Goal: Transaction & Acquisition: Purchase product/service

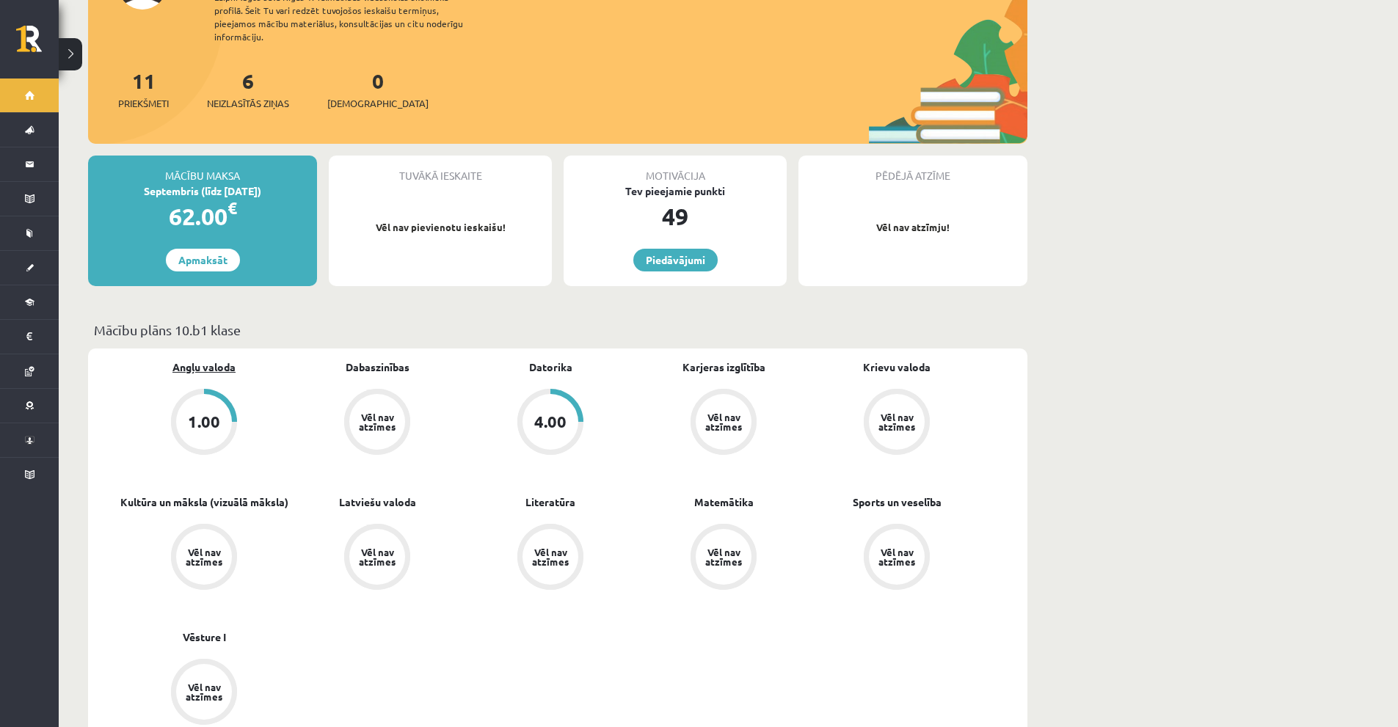
scroll to position [147, 0]
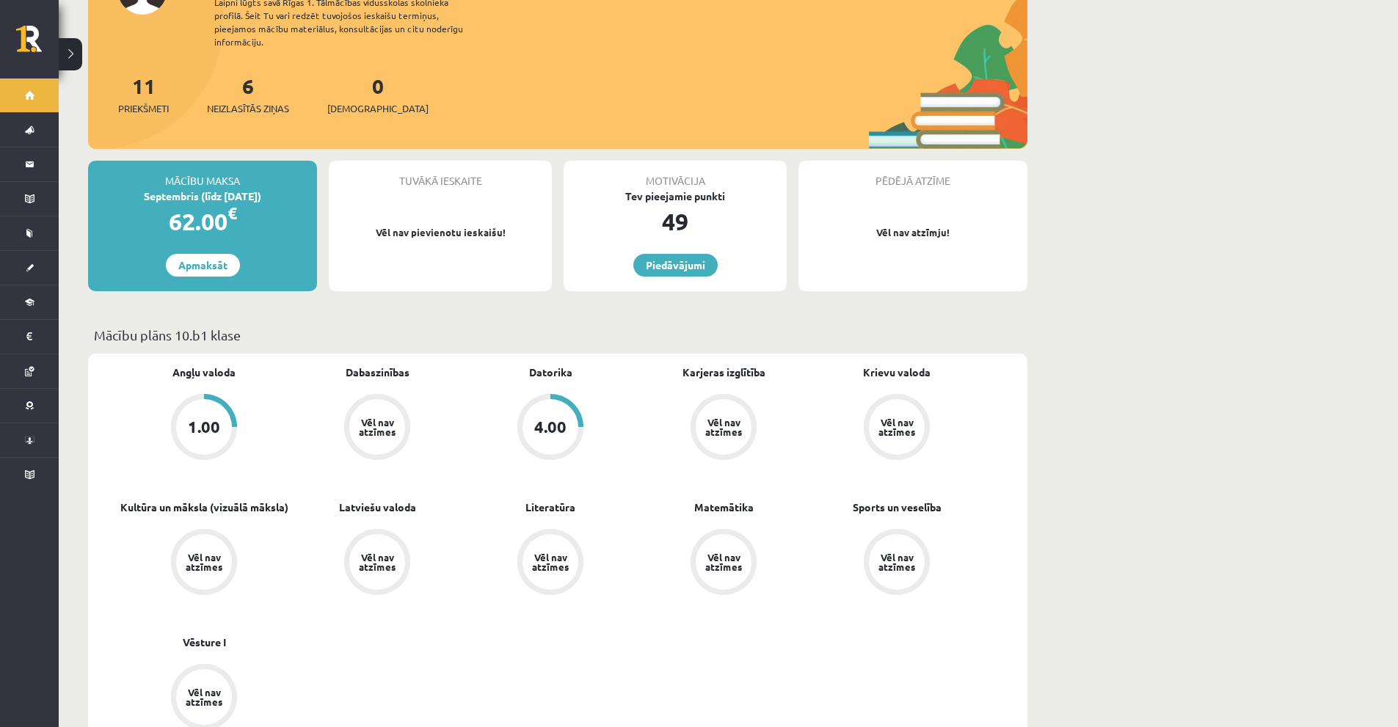
click at [205, 419] on div "1.00" at bounding box center [204, 427] width 32 height 16
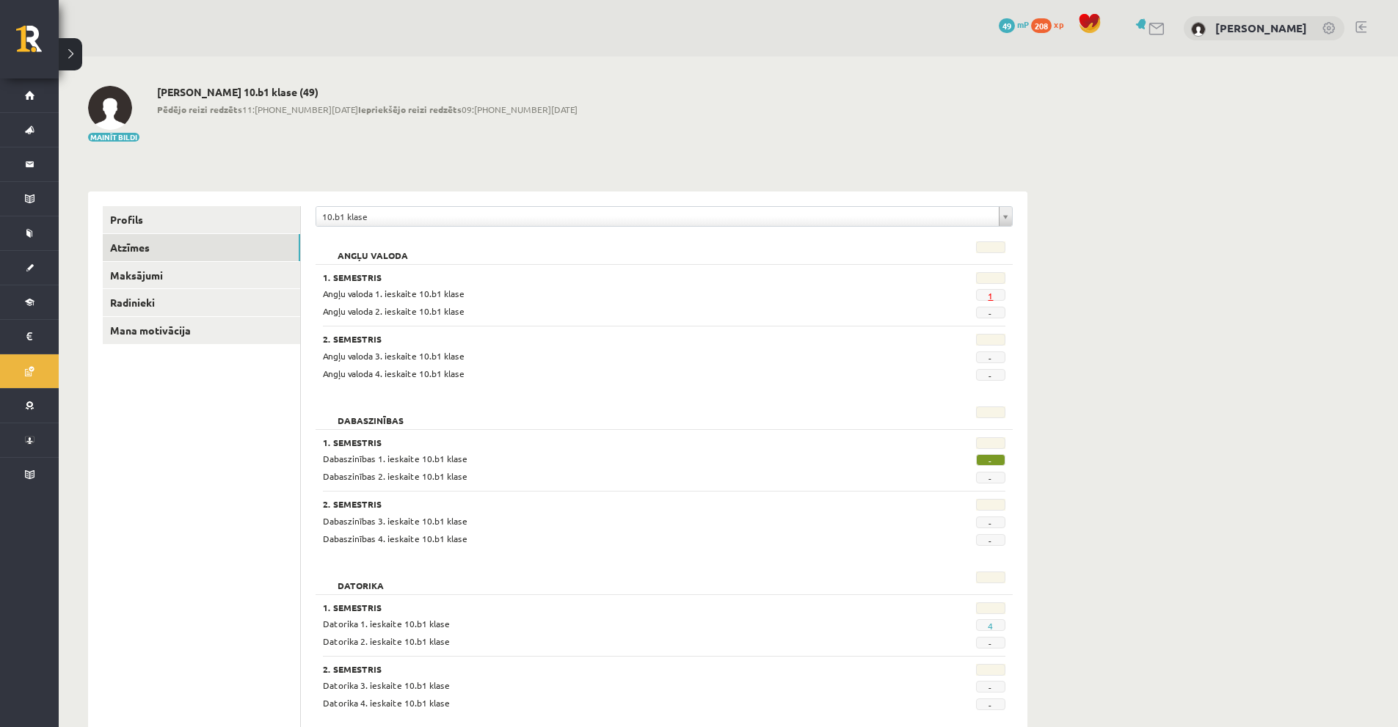
click at [988, 292] on link "1" at bounding box center [990, 296] width 5 height 12
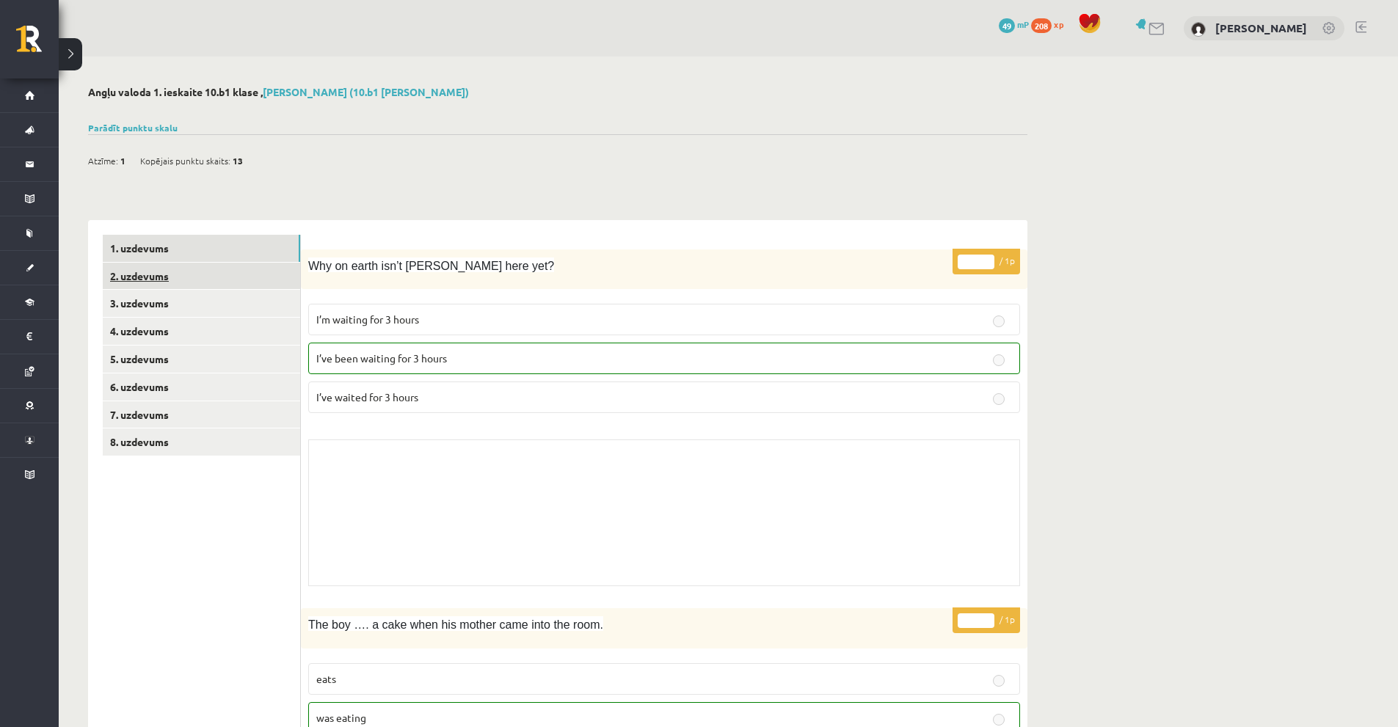
click at [134, 274] on link "2. uzdevums" at bounding box center [201, 276] width 197 height 27
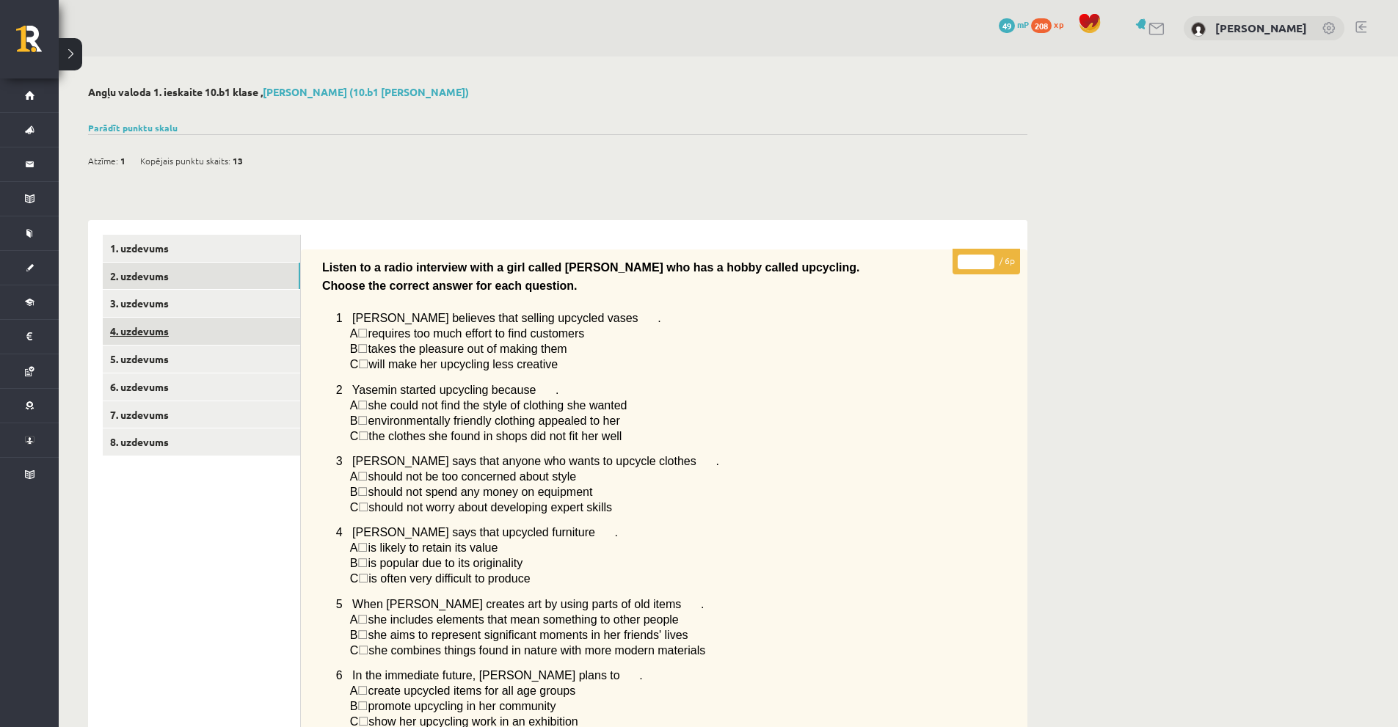
click at [215, 326] on link "4. uzdevums" at bounding box center [201, 331] width 197 height 27
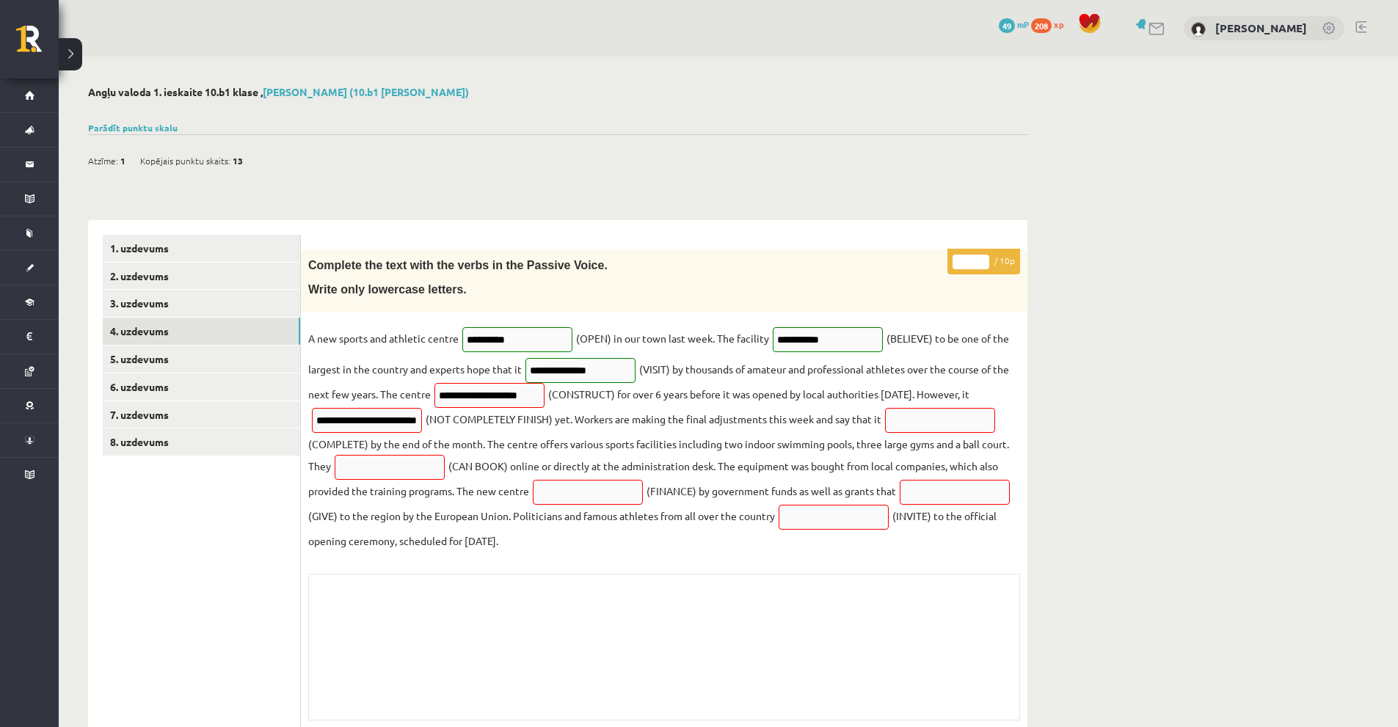
scroll to position [46, 0]
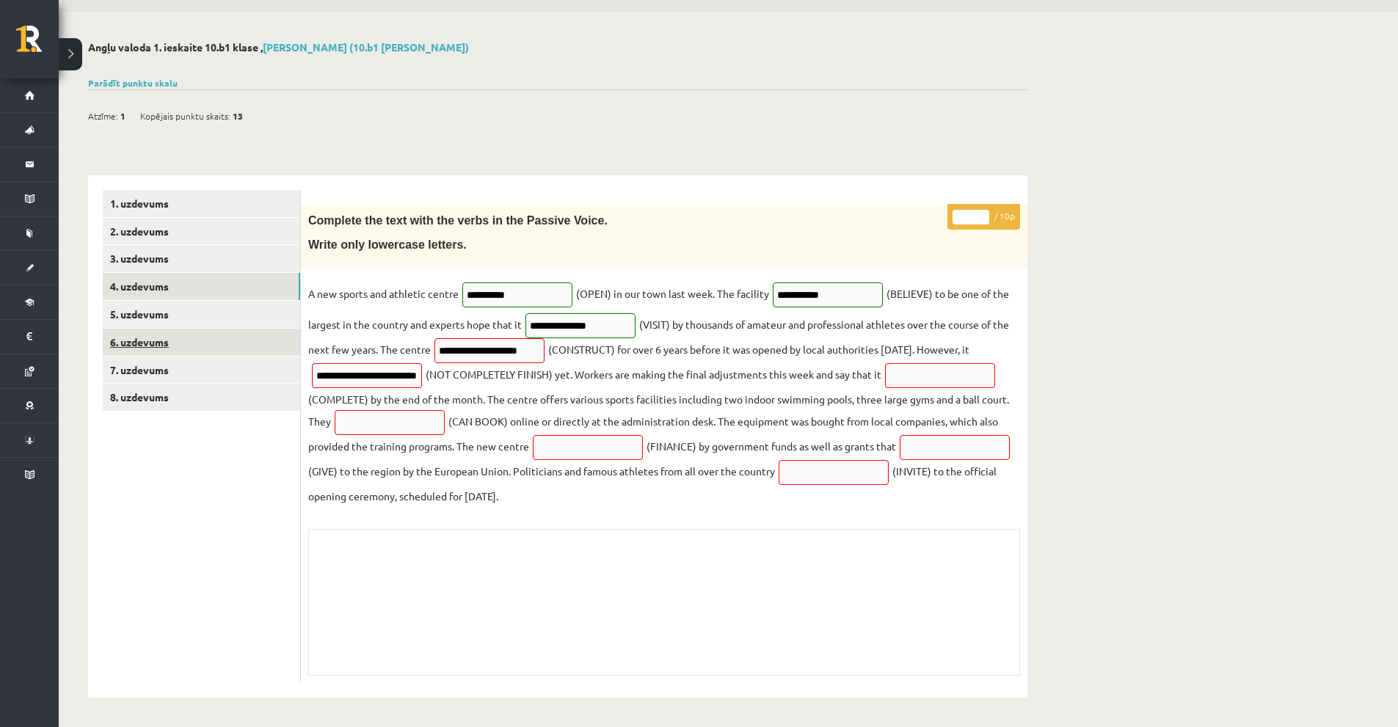
click at [245, 341] on link "6. uzdevums" at bounding box center [201, 342] width 197 height 27
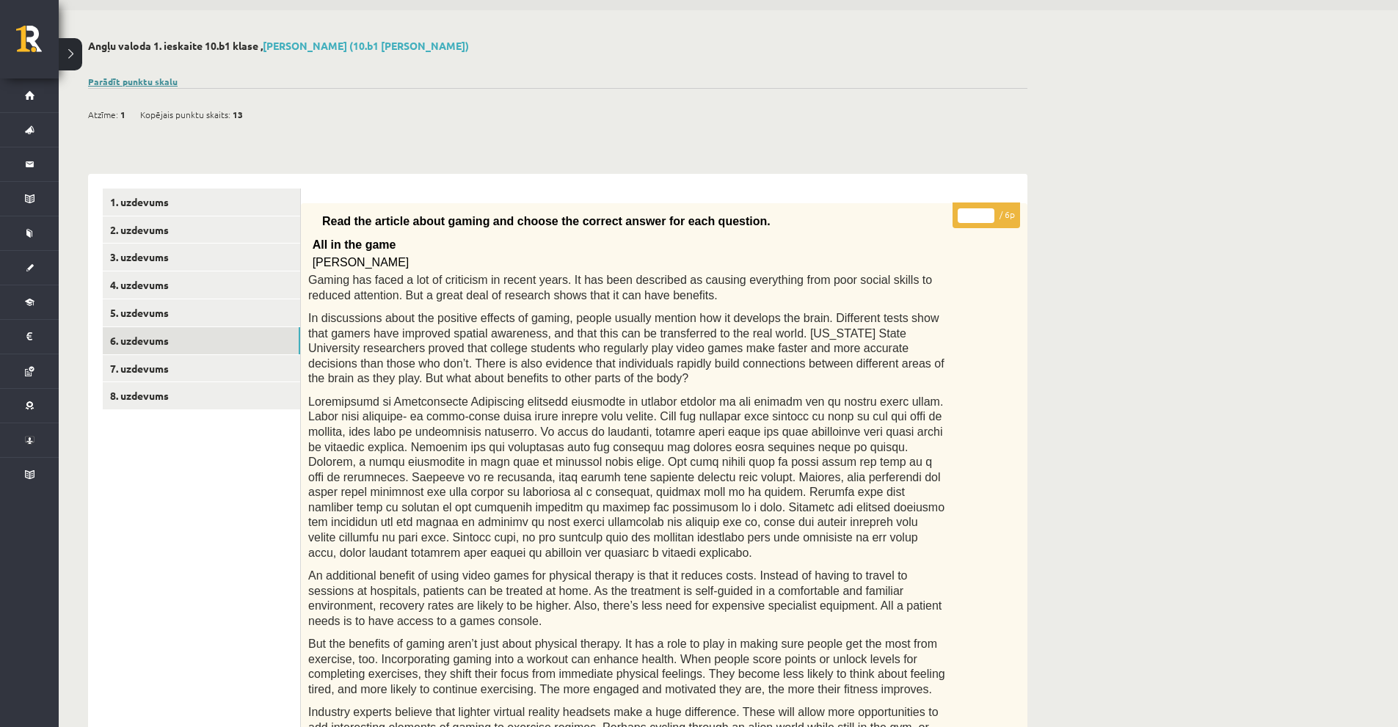
click at [144, 83] on link "Parādīt punktu skalu" at bounding box center [133, 82] width 90 height 12
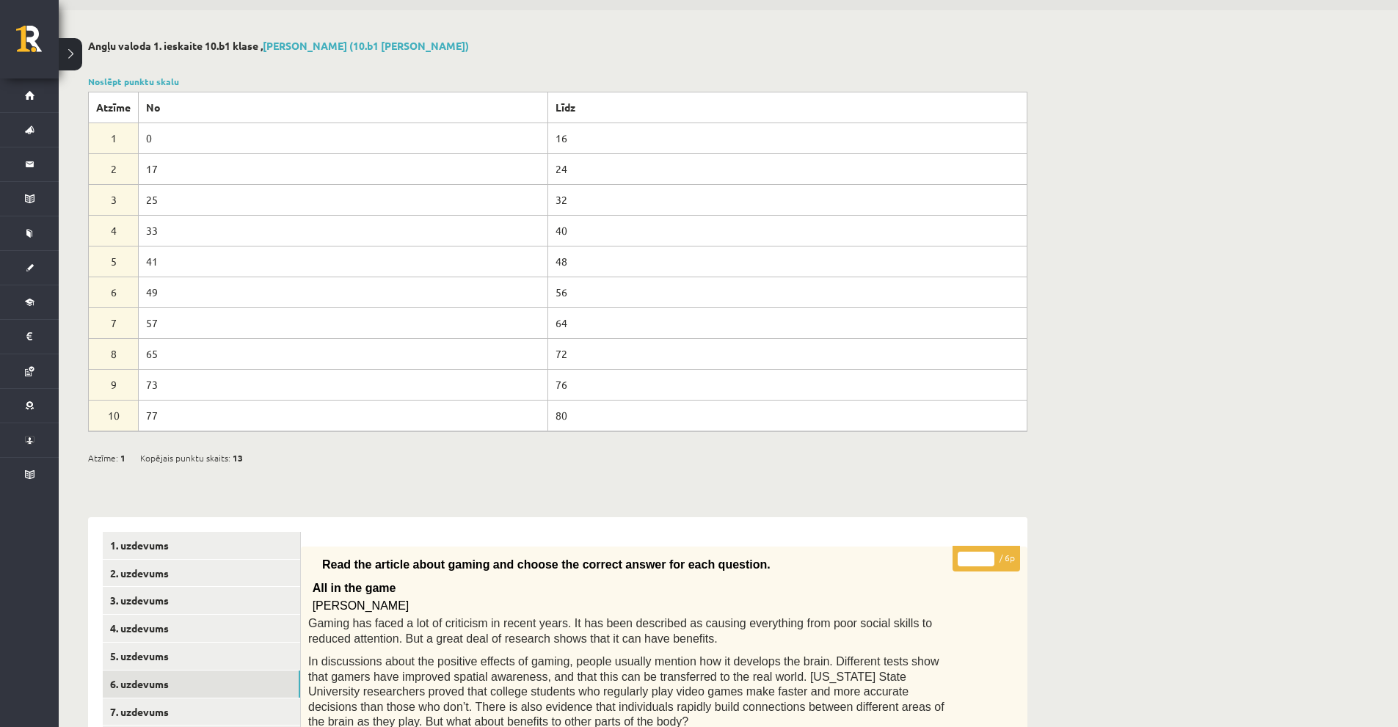
click at [220, 139] on td "0" at bounding box center [343, 138] width 409 height 31
click at [147, 85] on link "Noslēpt punktu skalu" at bounding box center [133, 82] width 91 height 12
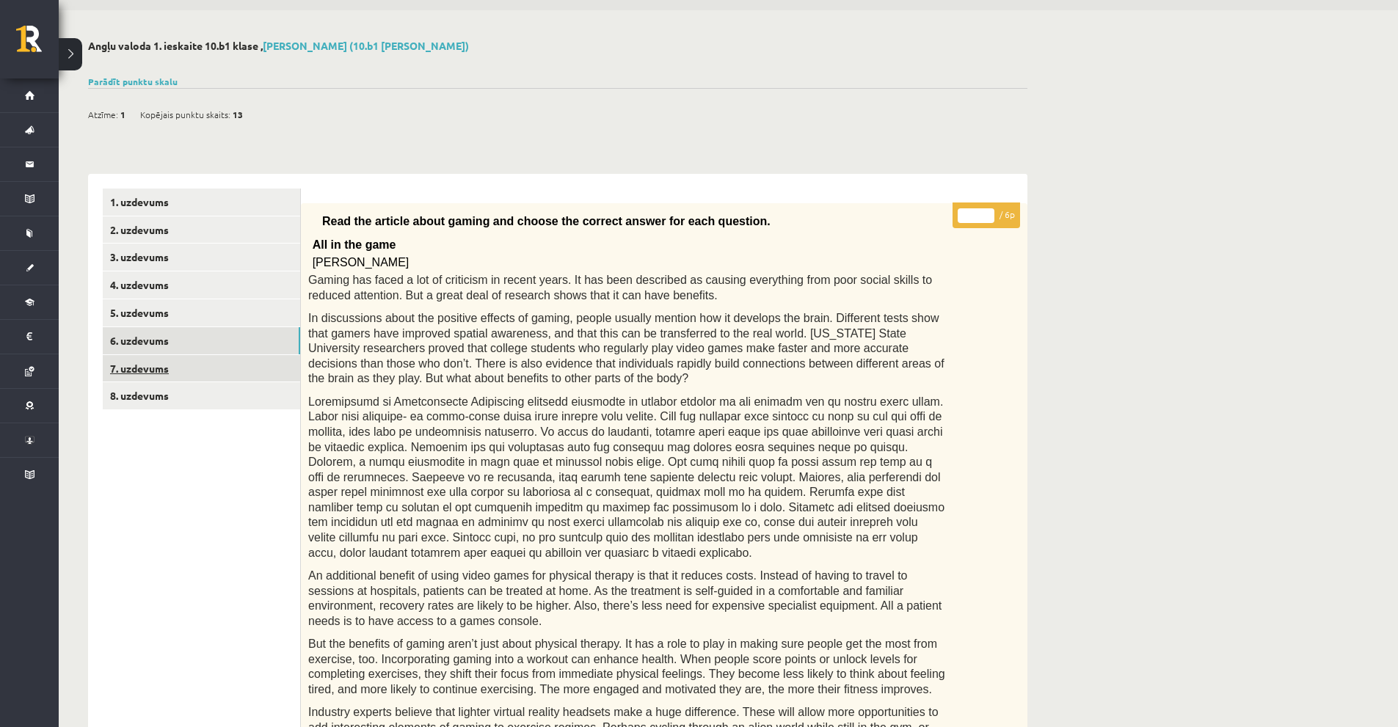
click at [211, 379] on link "7. uzdevums" at bounding box center [201, 368] width 197 height 27
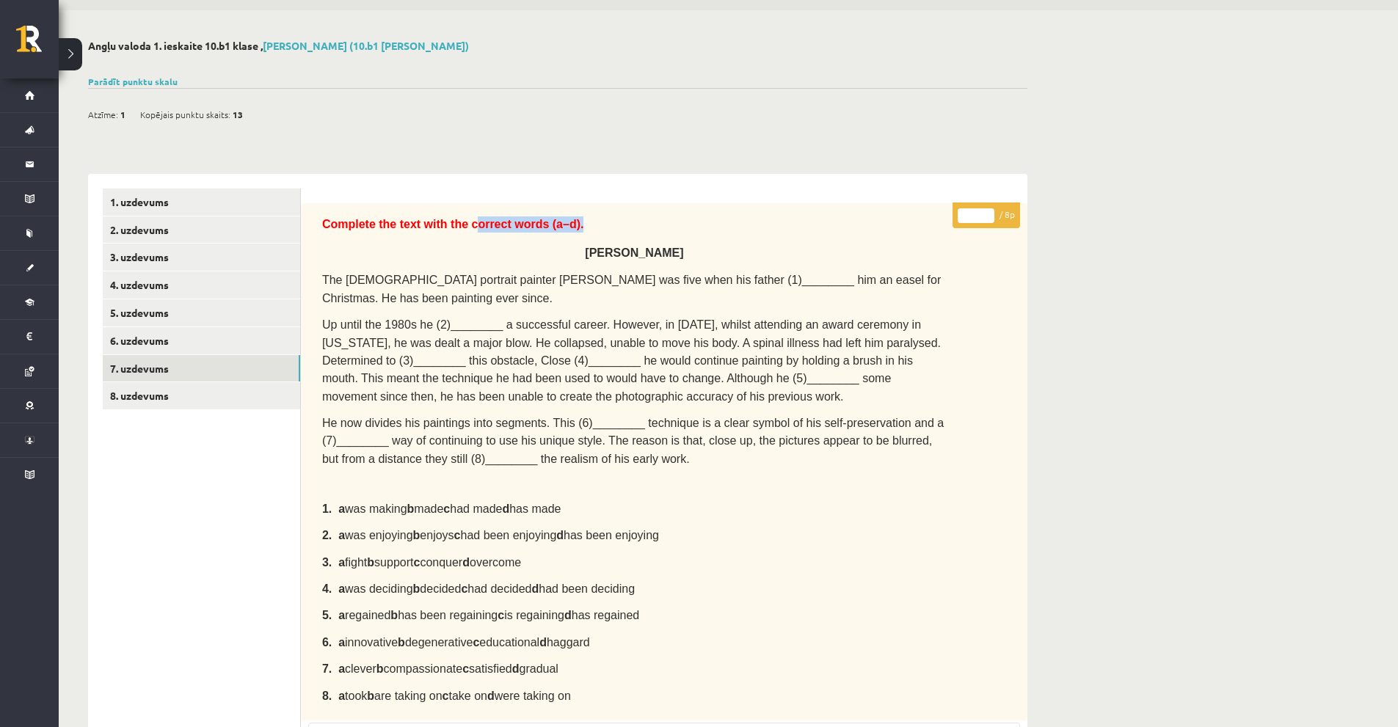
drag, startPoint x: 460, startPoint y: 223, endPoint x: 577, endPoint y: 238, distance: 118.3
click at [572, 238] on div "Complete the text with the correct words (a–d). Chuck Close The American portra…" at bounding box center [664, 461] width 726 height 517
click at [577, 227] on p "Complete the text with the correct words (a–d)." at bounding box center [634, 224] width 624 height 16
click at [149, 399] on link "8. uzdevums" at bounding box center [201, 395] width 197 height 27
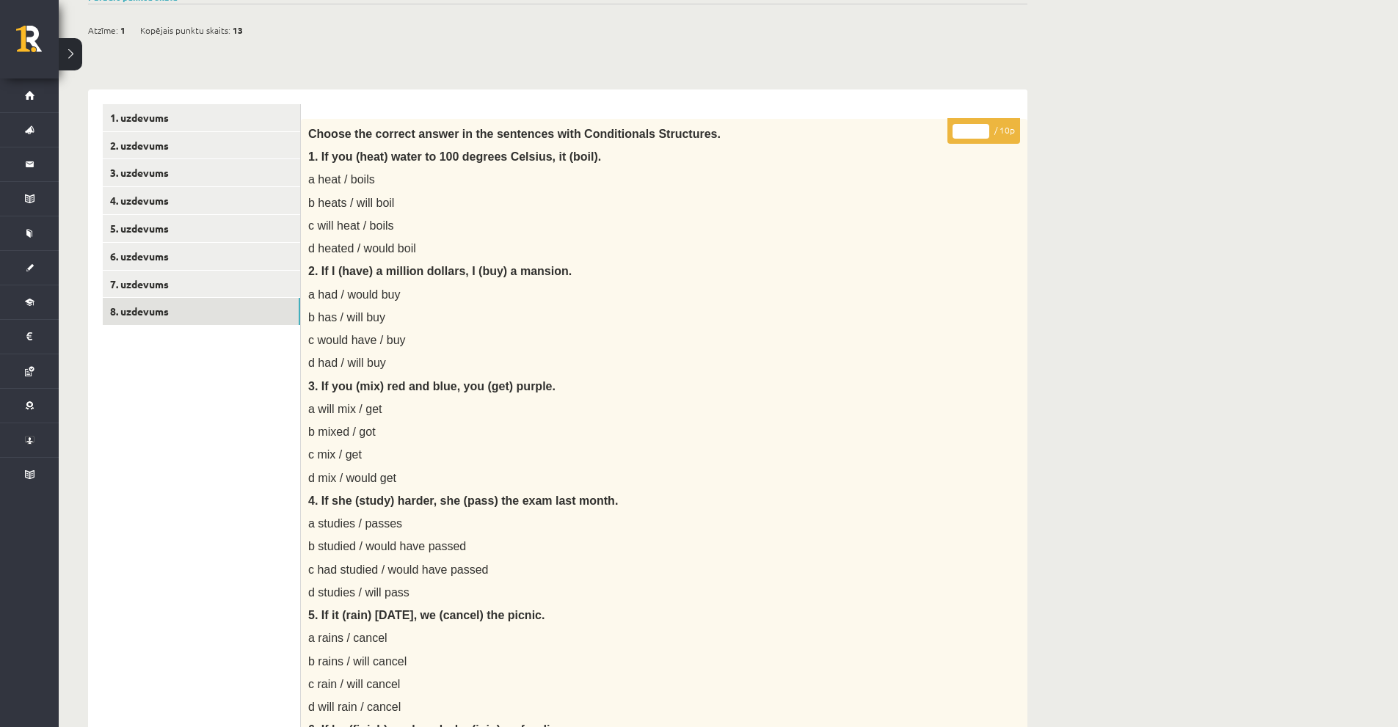
scroll to position [92, 0]
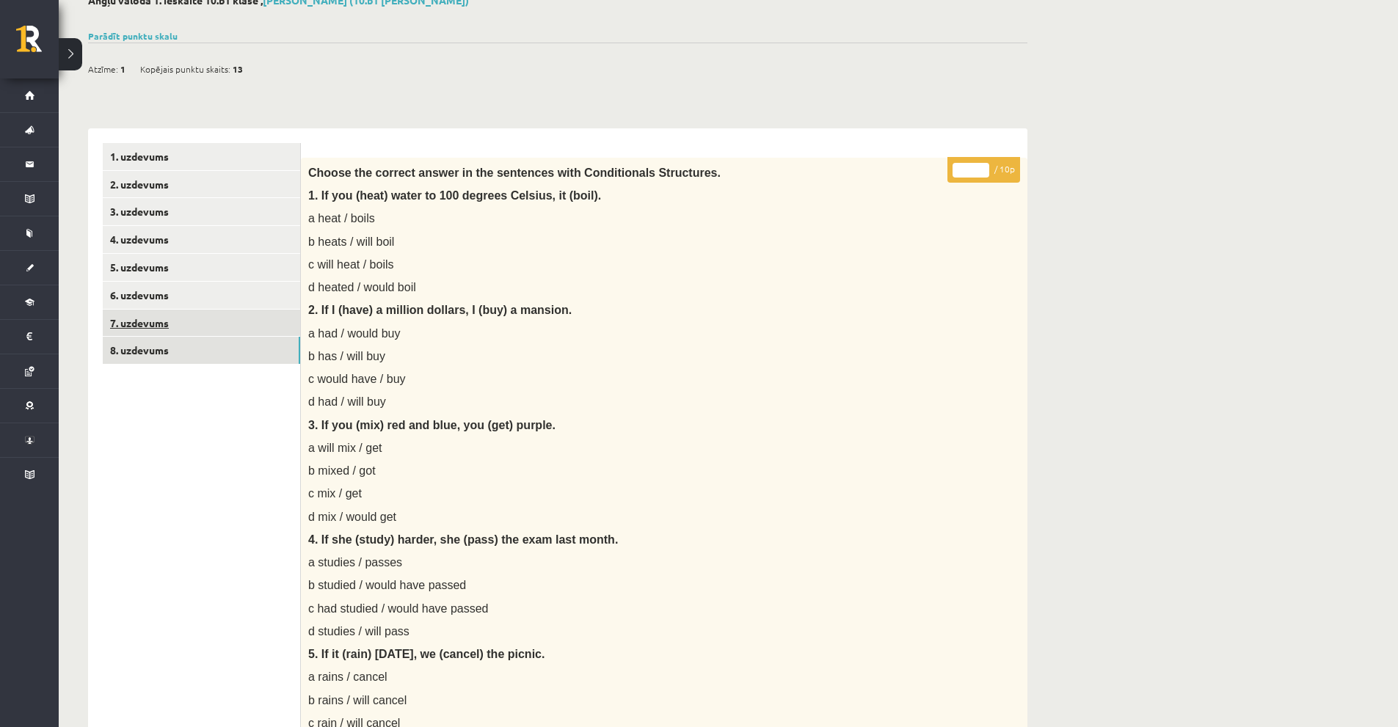
click at [229, 322] on link "7. uzdevums" at bounding box center [201, 323] width 197 height 27
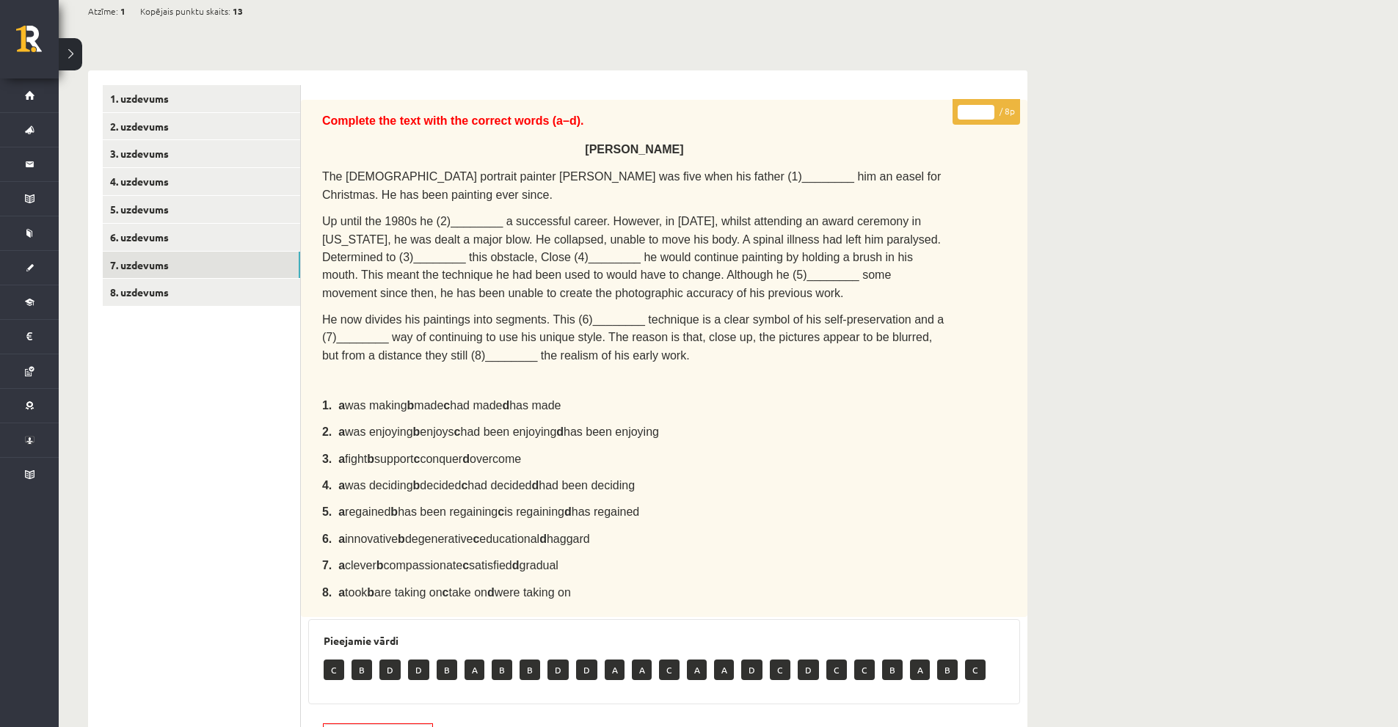
scroll to position [7, 0]
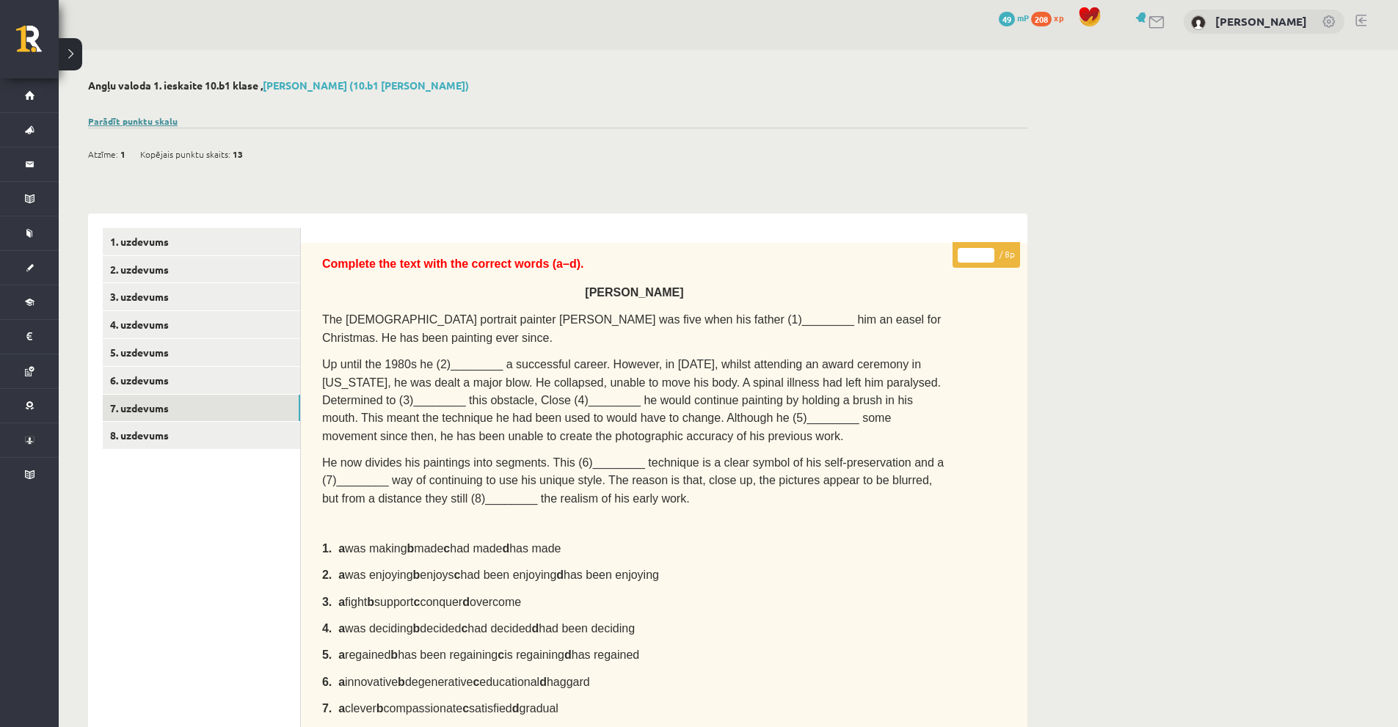
click at [157, 124] on link "Parādīt punktu skalu" at bounding box center [133, 121] width 90 height 12
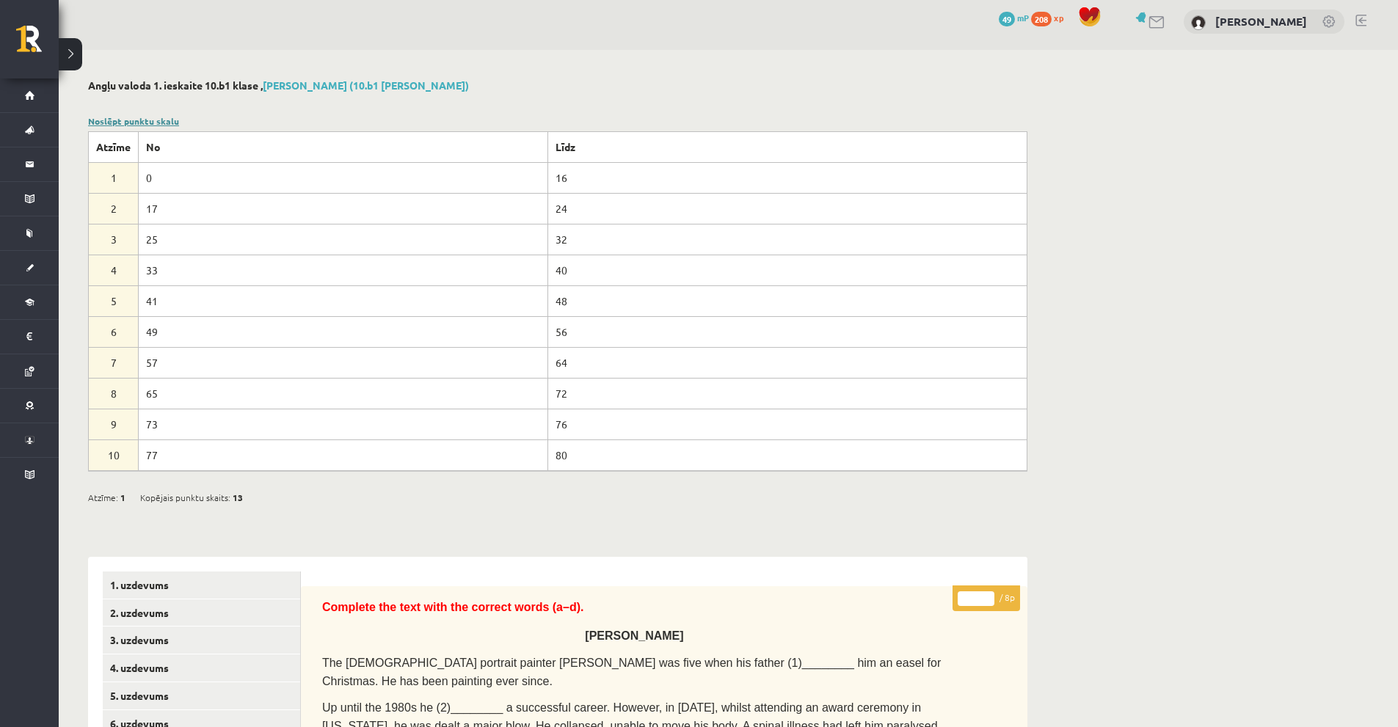
click at [116, 117] on link "Noslēpt punktu skalu" at bounding box center [133, 121] width 91 height 12
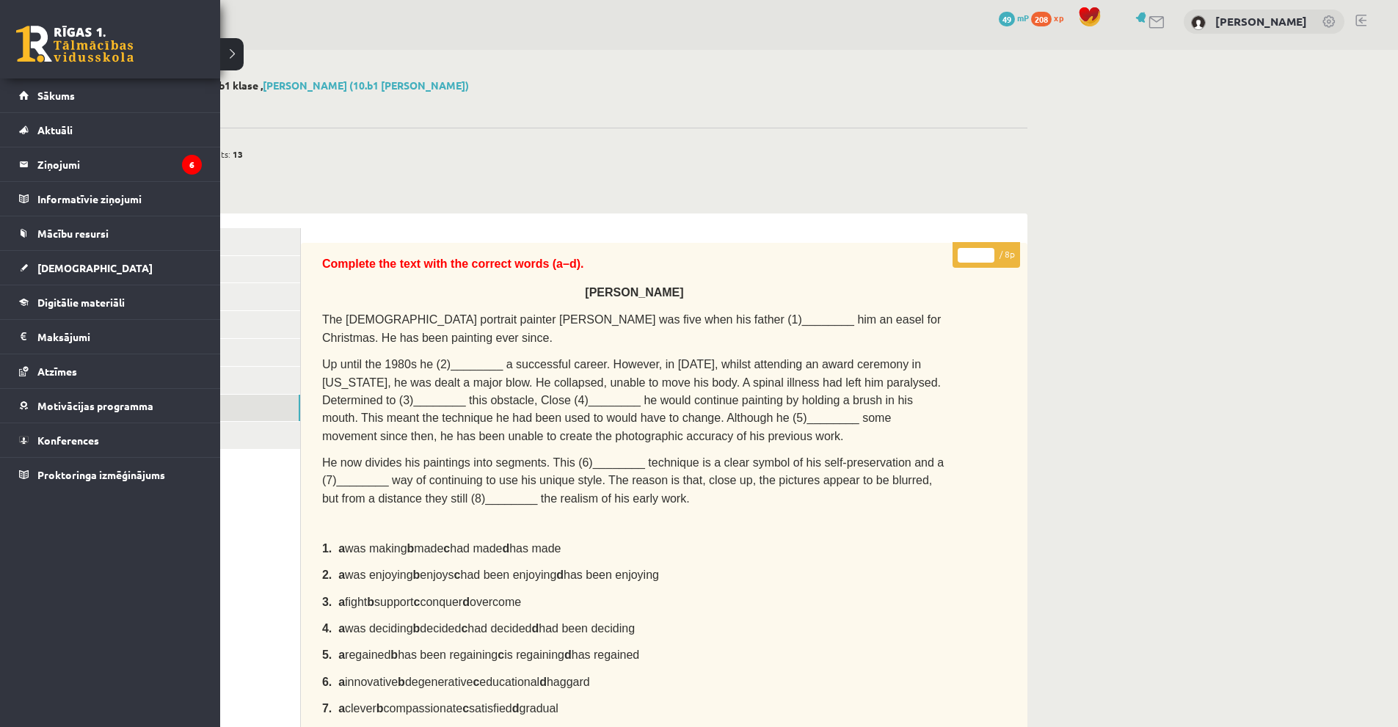
click at [28, 32] on link at bounding box center [74, 44] width 117 height 37
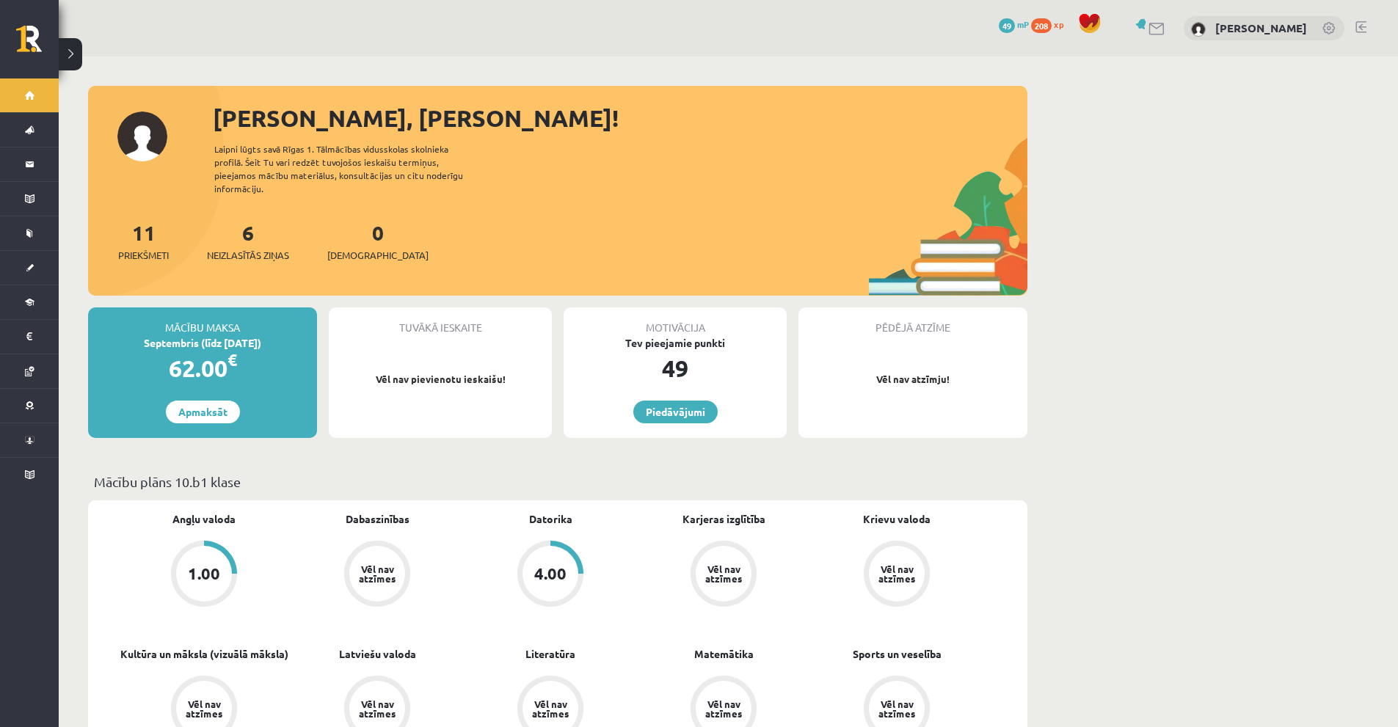
drag, startPoint x: 538, startPoint y: 199, endPoint x: 543, endPoint y: 205, distance: 8.4
click at [543, 204] on div "Sveiks, Stepans! Laipni lūgts savā Rīgas 1. Tālmācības vidusskolas skolnieka pr…" at bounding box center [557, 198] width 939 height 195
drag, startPoint x: 142, startPoint y: 181, endPoint x: 150, endPoint y: 183, distance: 7.7
click at [150, 183] on div "Sveiks, Stepans! Laipni lūgts savā Rīgas 1. Tālmācības vidusskolas skolnieka pr…" at bounding box center [557, 198] width 939 height 195
click at [189, 191] on div "Sveiks, Stepans! Laipni lūgts savā Rīgas 1. Tālmācības vidusskolas skolnieka pr…" at bounding box center [557, 198] width 939 height 195
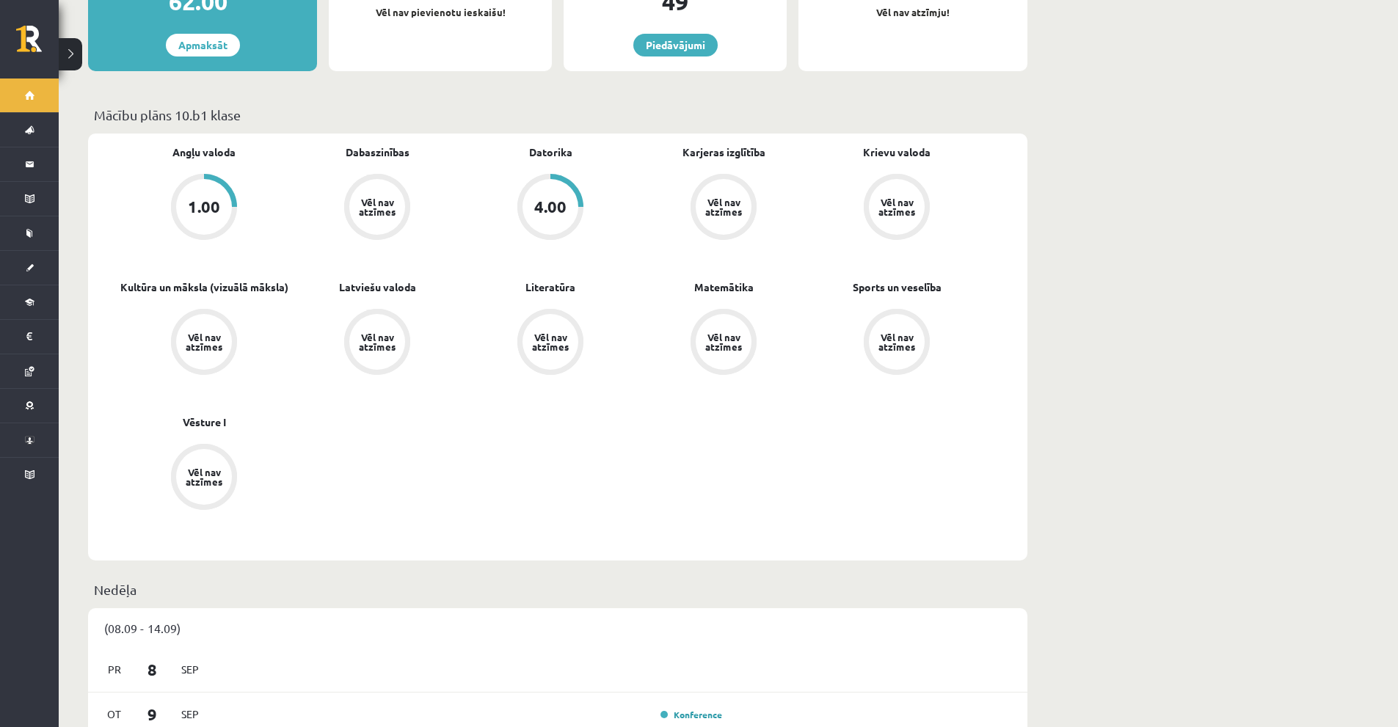
scroll to position [294, 0]
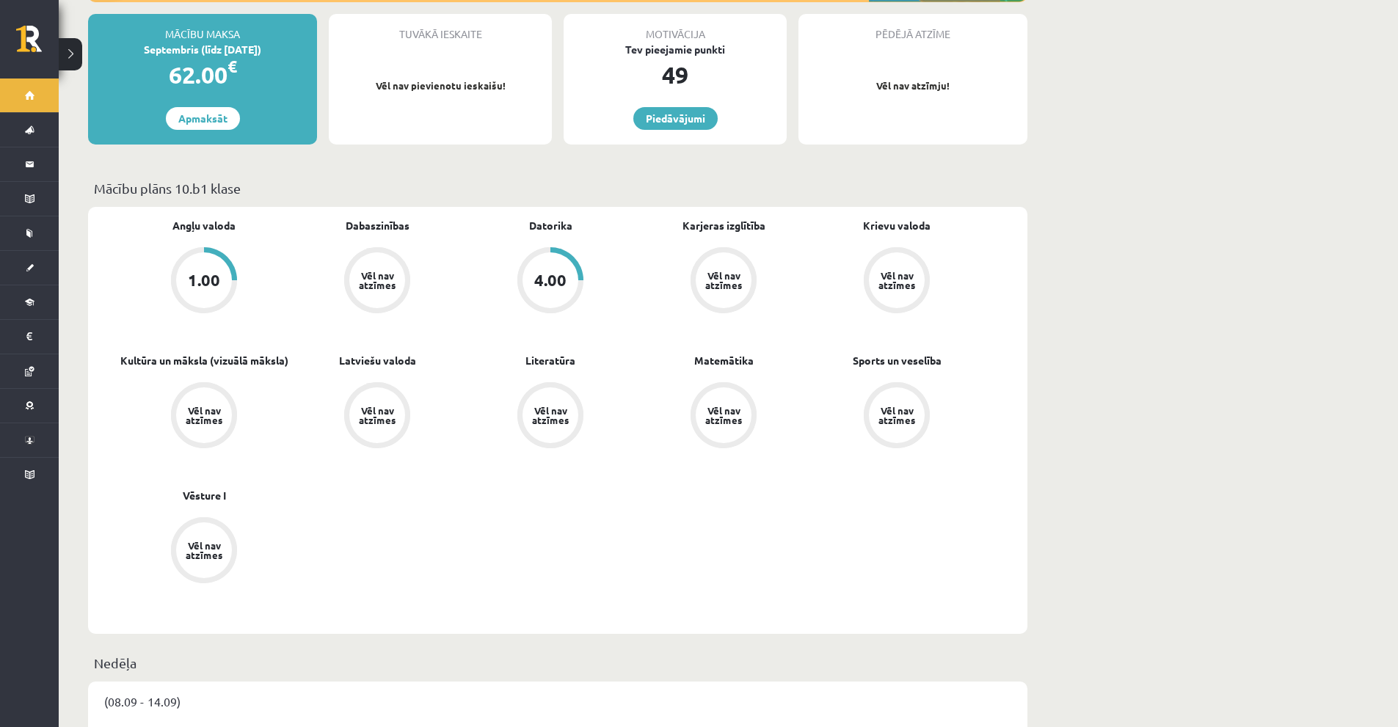
click at [218, 272] on div "1.00" at bounding box center [204, 280] width 32 height 16
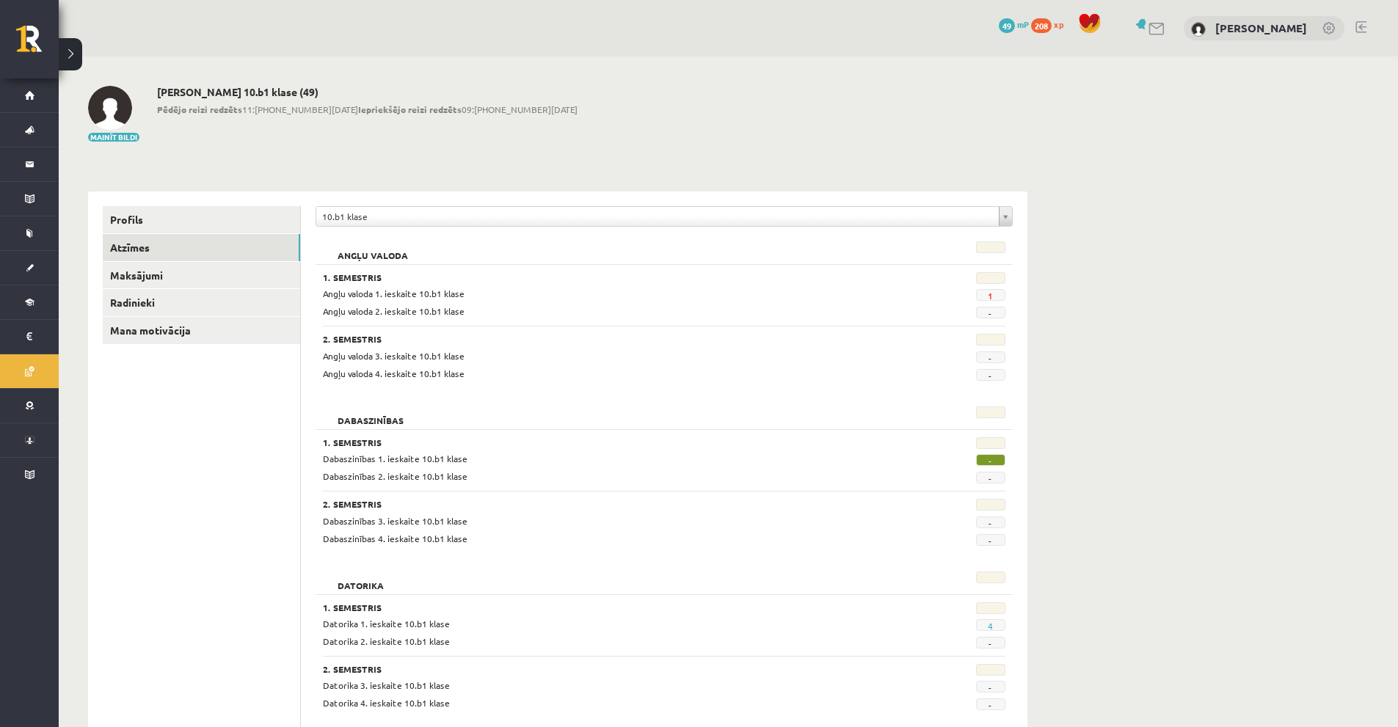
click at [999, 312] on span "-" at bounding box center [990, 313] width 29 height 12
click at [993, 295] on link "1" at bounding box center [990, 296] width 5 height 12
click at [160, 271] on link "Maksājumi" at bounding box center [201, 275] width 197 height 27
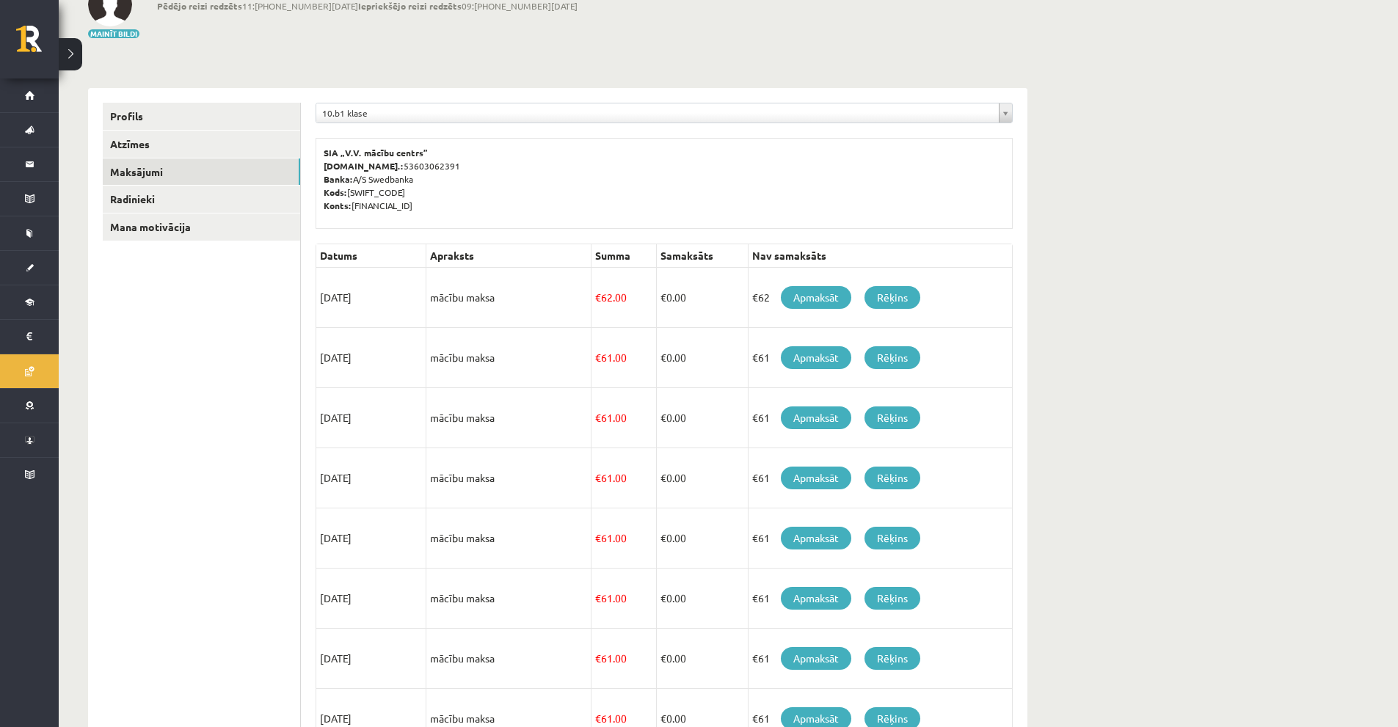
scroll to position [73, 0]
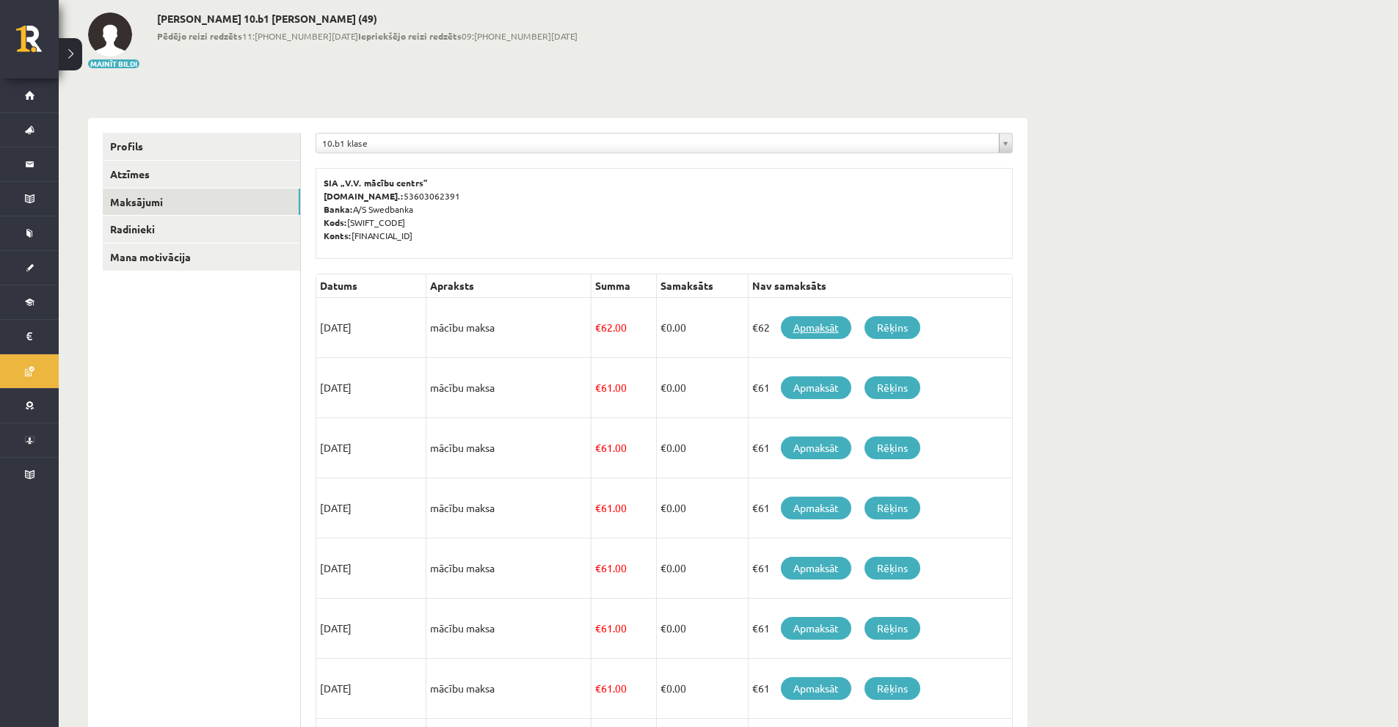
click at [808, 332] on link "Apmaksāt" at bounding box center [816, 327] width 70 height 23
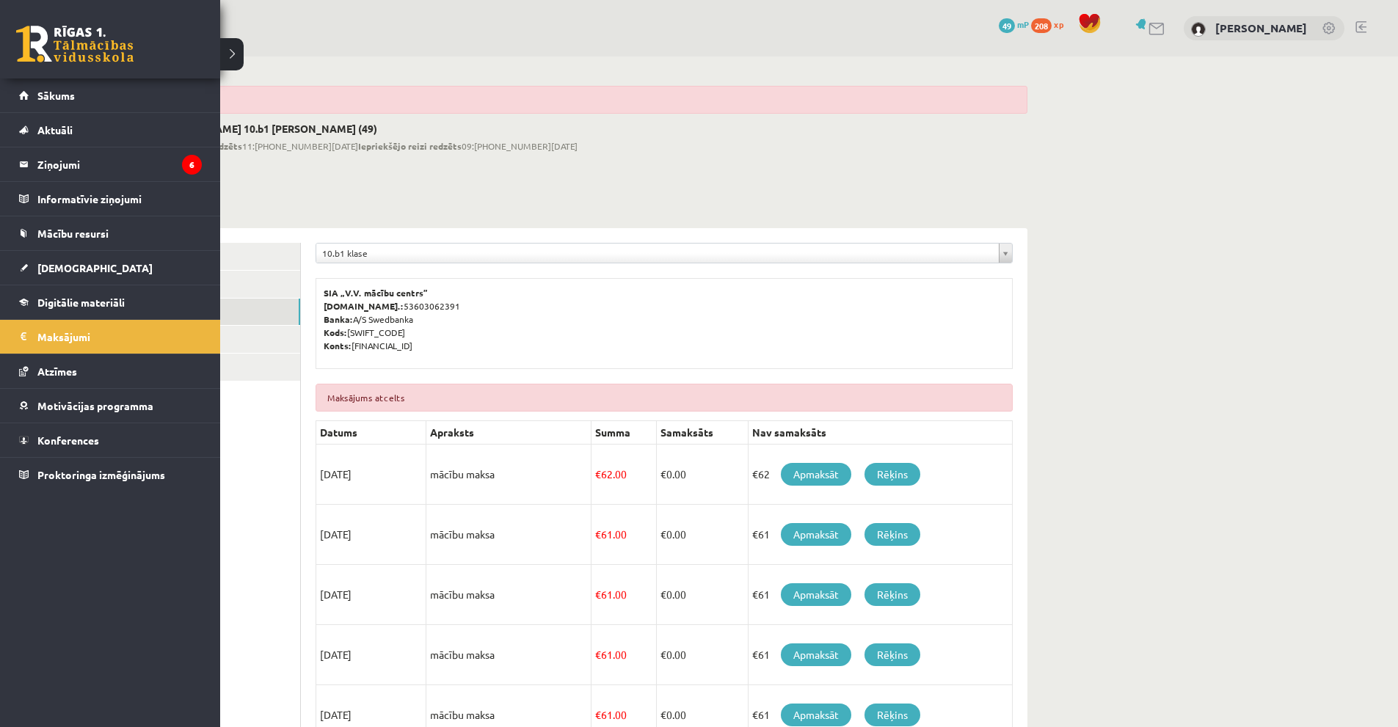
click at [46, 43] on link at bounding box center [74, 44] width 117 height 37
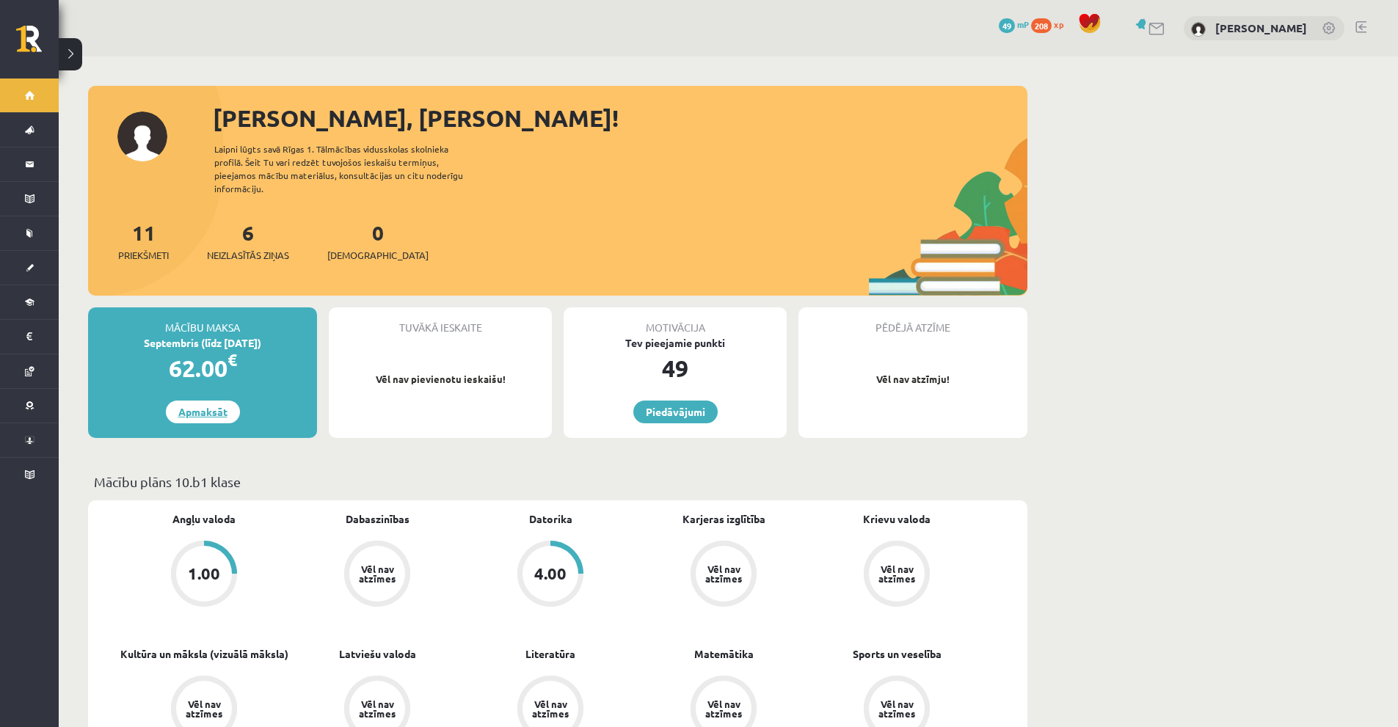
click at [206, 401] on link "Apmaksāt" at bounding box center [203, 412] width 74 height 23
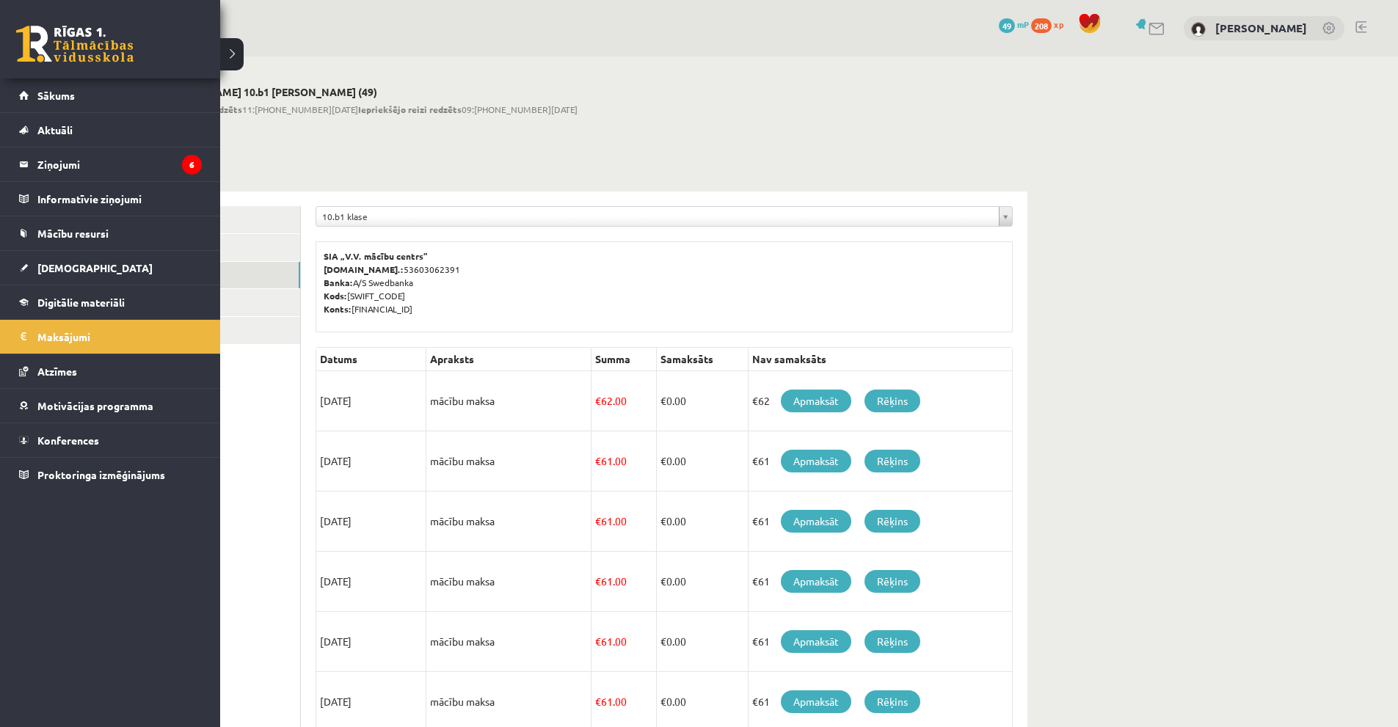
click at [34, 34] on link at bounding box center [74, 44] width 117 height 37
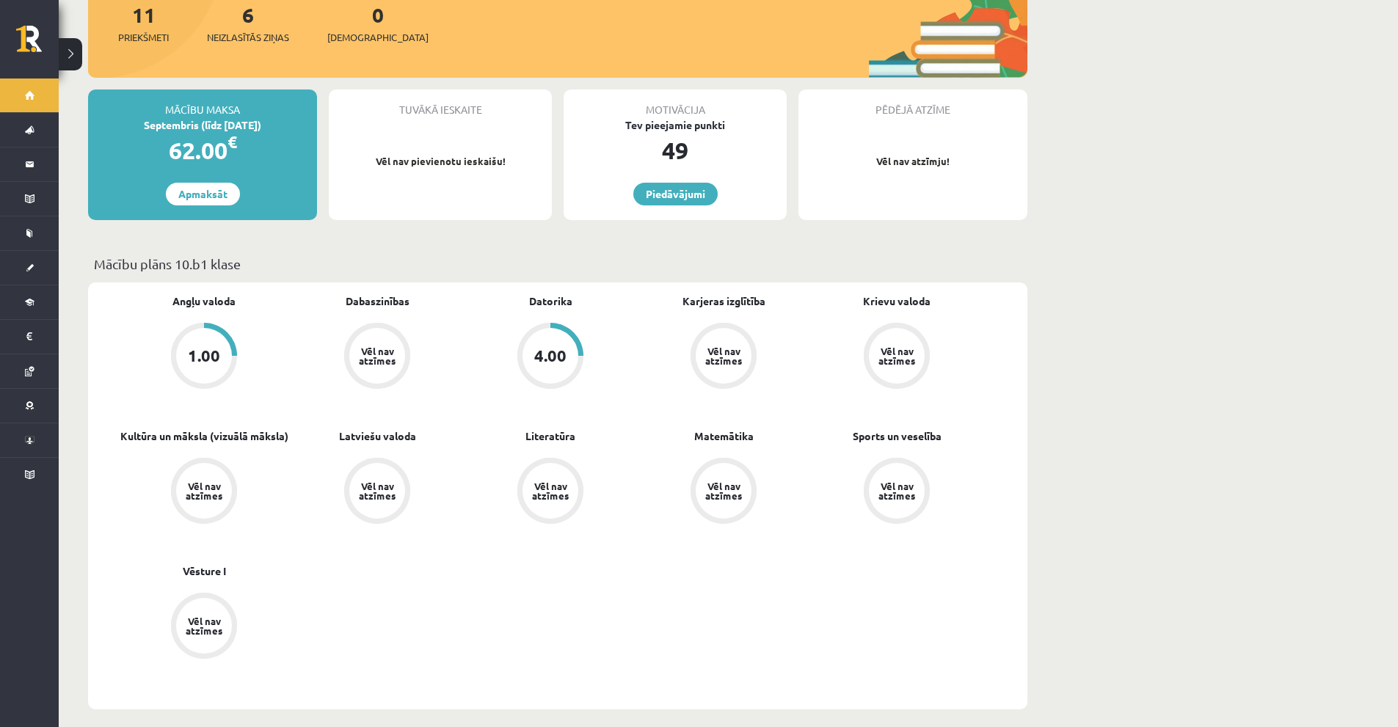
scroll to position [147, 0]
